Goal: Transaction & Acquisition: Purchase product/service

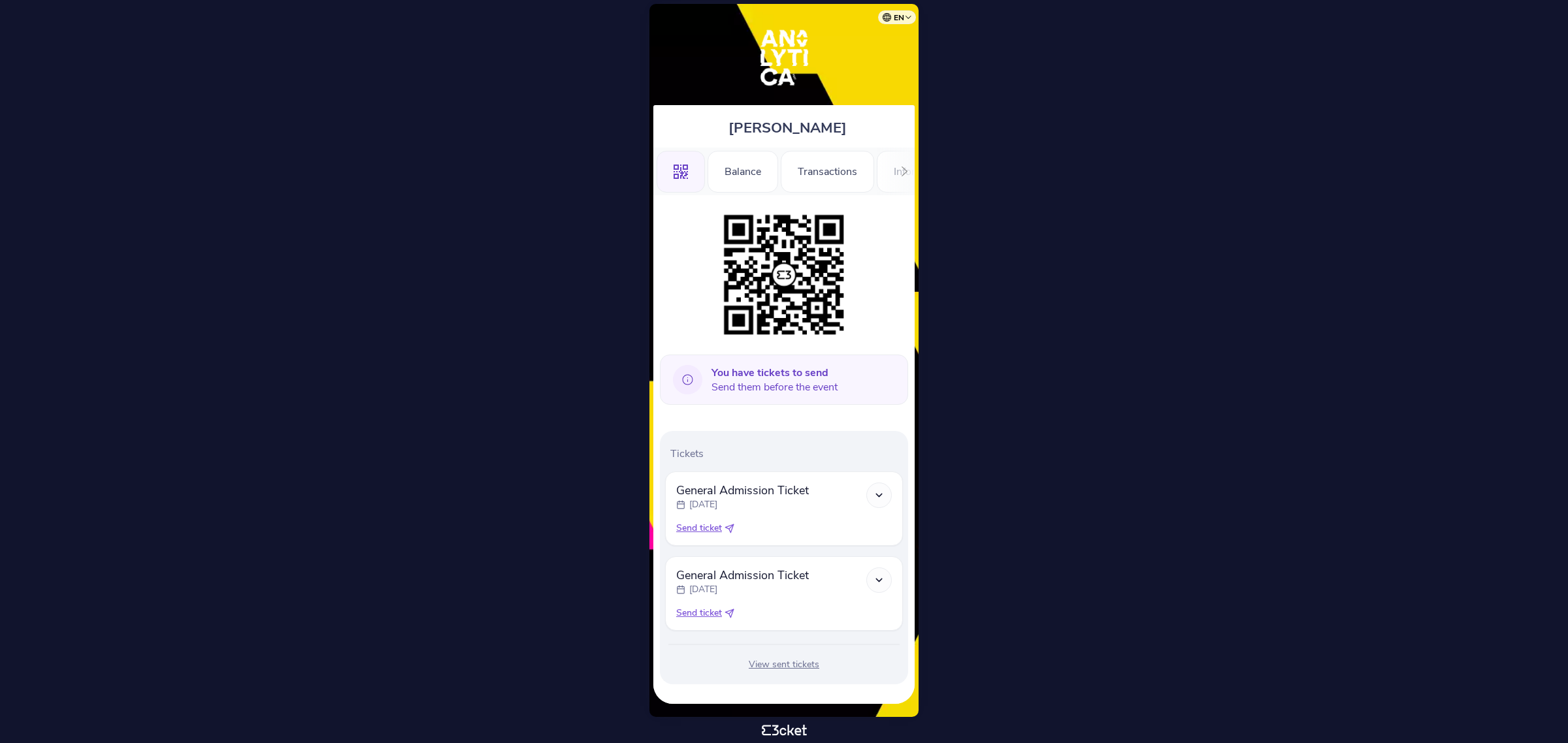
scroll to position [3, 0]
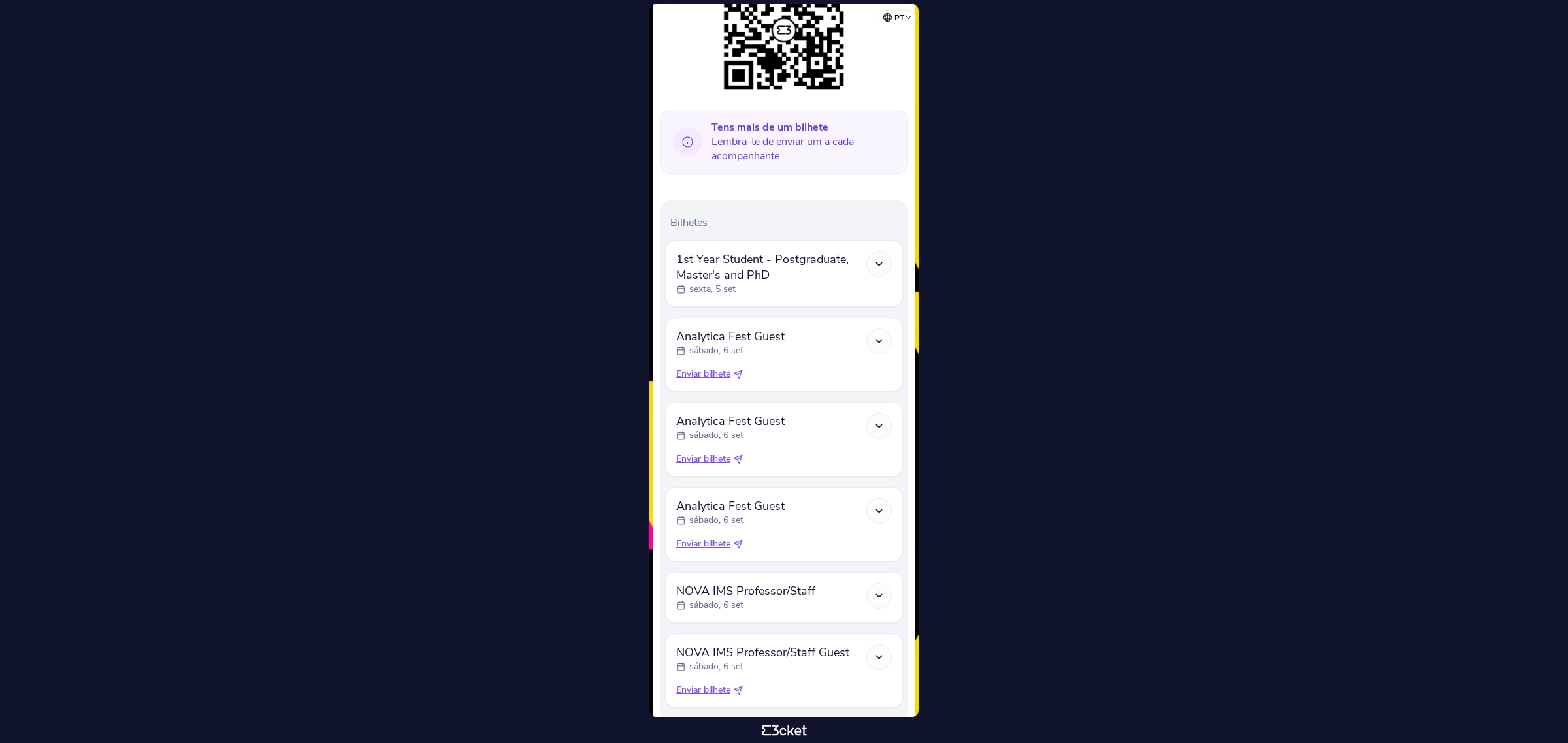
scroll to position [572, 0]
